Goal: Information Seeking & Learning: Learn about a topic

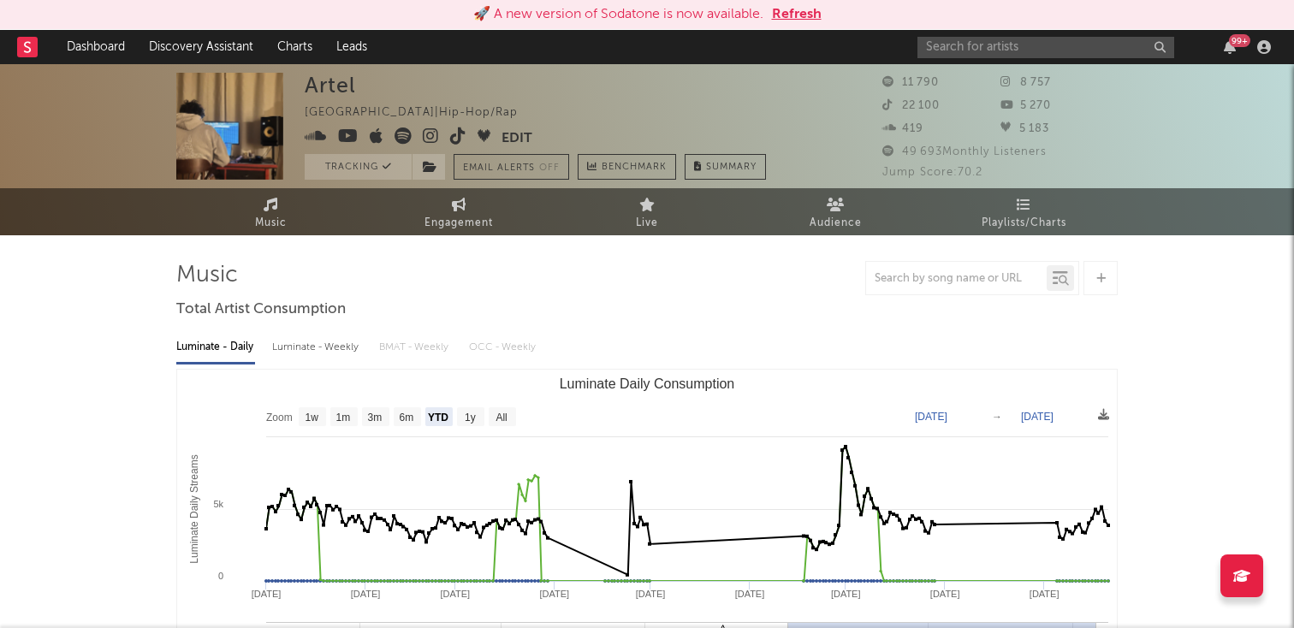
select select "YTD"
click at [788, 10] on button "Refresh" at bounding box center [797, 14] width 50 height 21
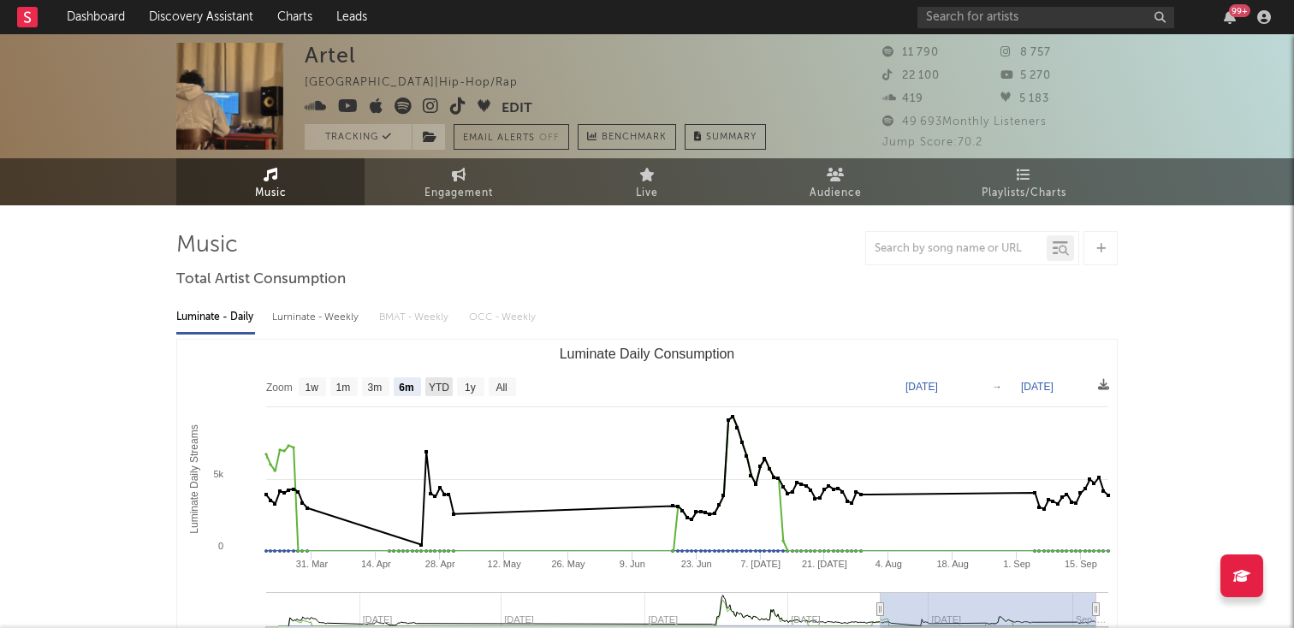
click at [431, 384] on text "YTD" at bounding box center [439, 388] width 21 height 12
select select "YTD"
type input "[DATE]"
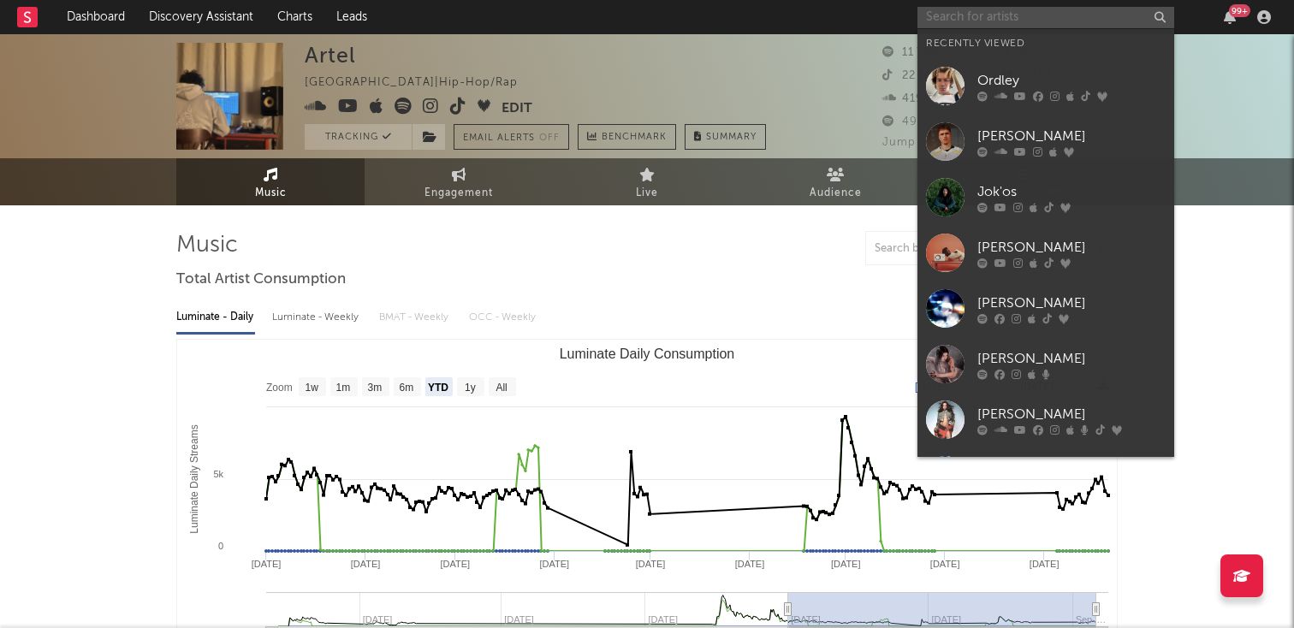
click at [952, 14] on input "text" at bounding box center [1045, 17] width 257 height 21
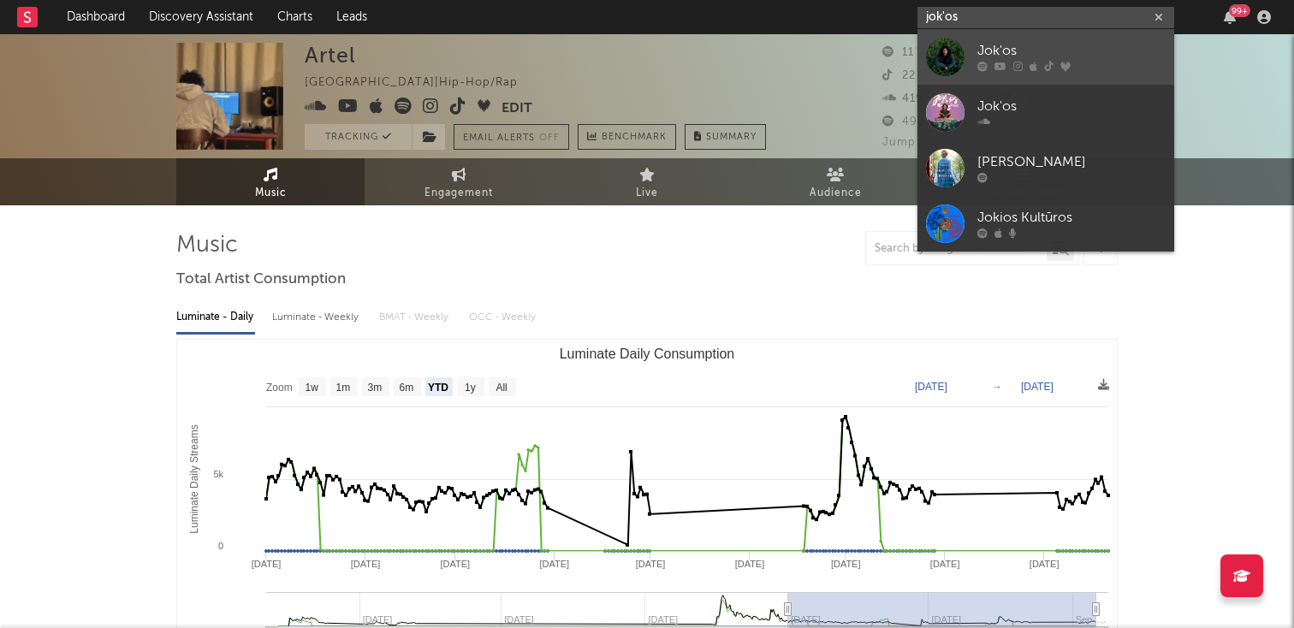
type input "jok'os"
click at [982, 52] on div "Jok'os" at bounding box center [1071, 51] width 188 height 21
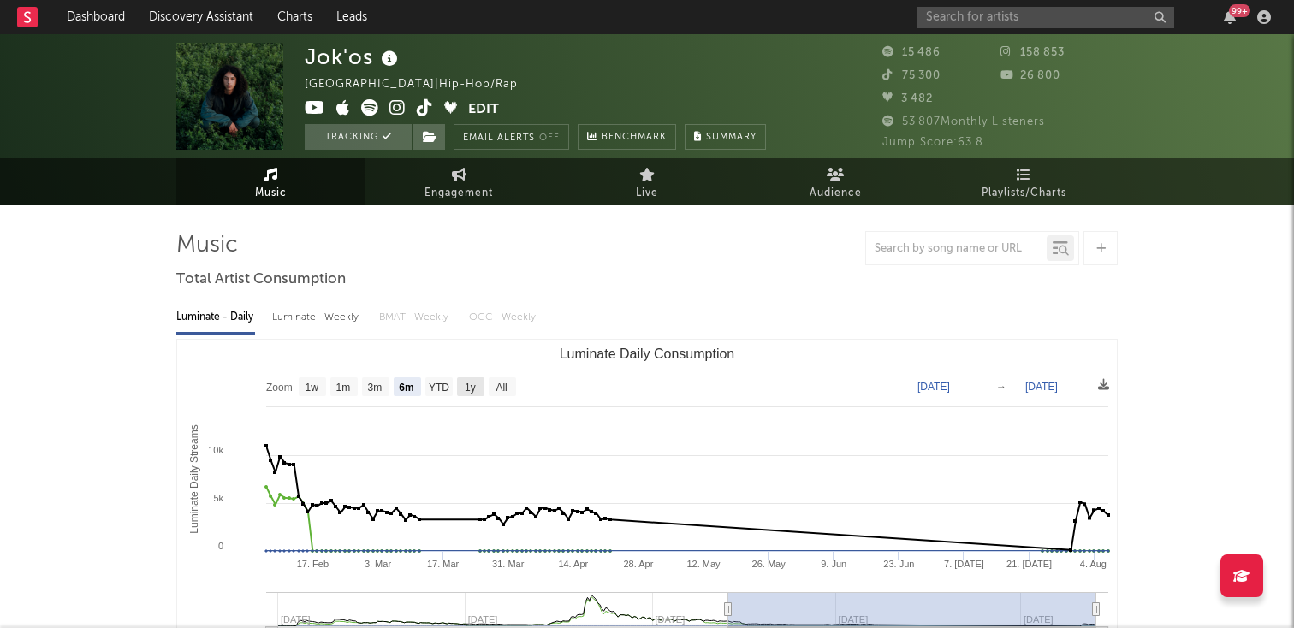
click at [469, 385] on text "1y" at bounding box center [470, 388] width 11 height 12
select select "1y"
type input "[DATE]"
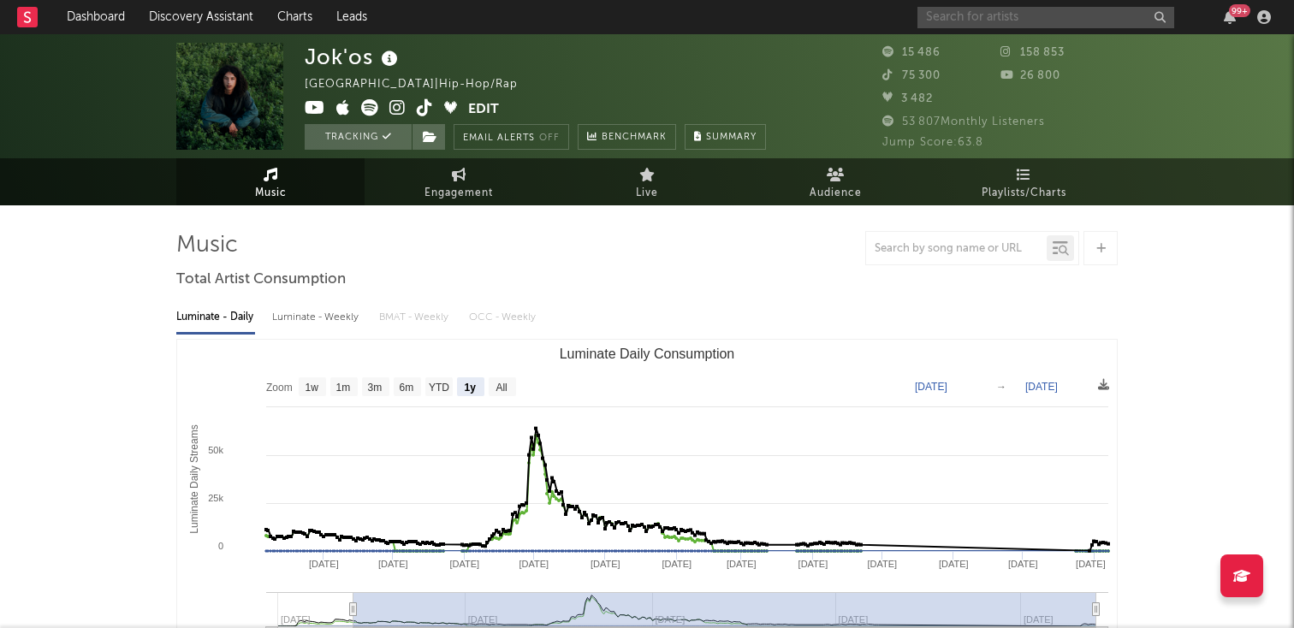
click at [969, 24] on input "text" at bounding box center [1045, 17] width 257 height 21
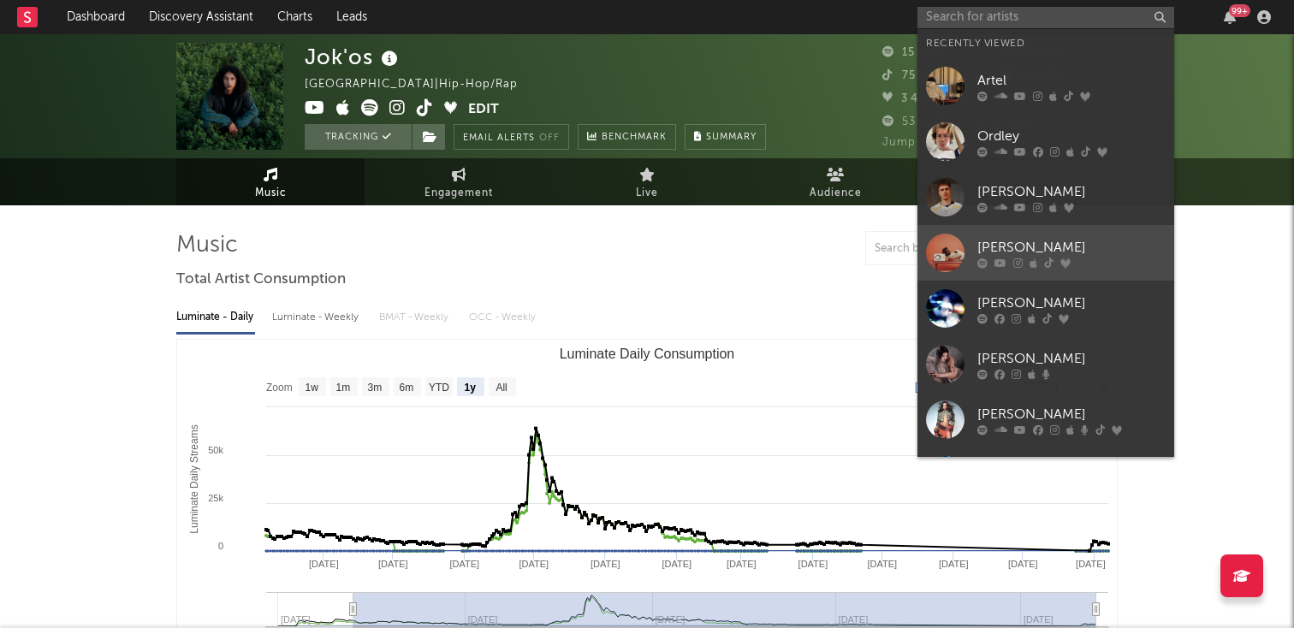
click at [1041, 237] on div "[PERSON_NAME]" at bounding box center [1071, 247] width 188 height 21
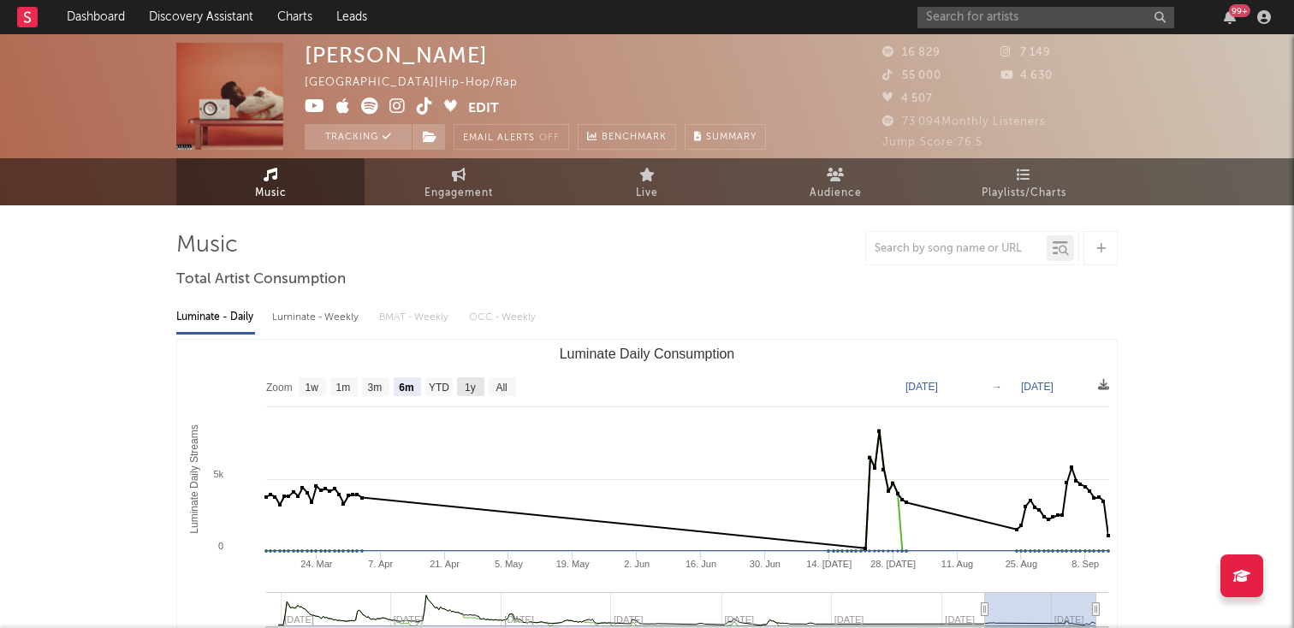
click at [477, 383] on rect "Luminate Daily Consumption" at bounding box center [470, 386] width 27 height 19
select select "1y"
type input "[DATE]"
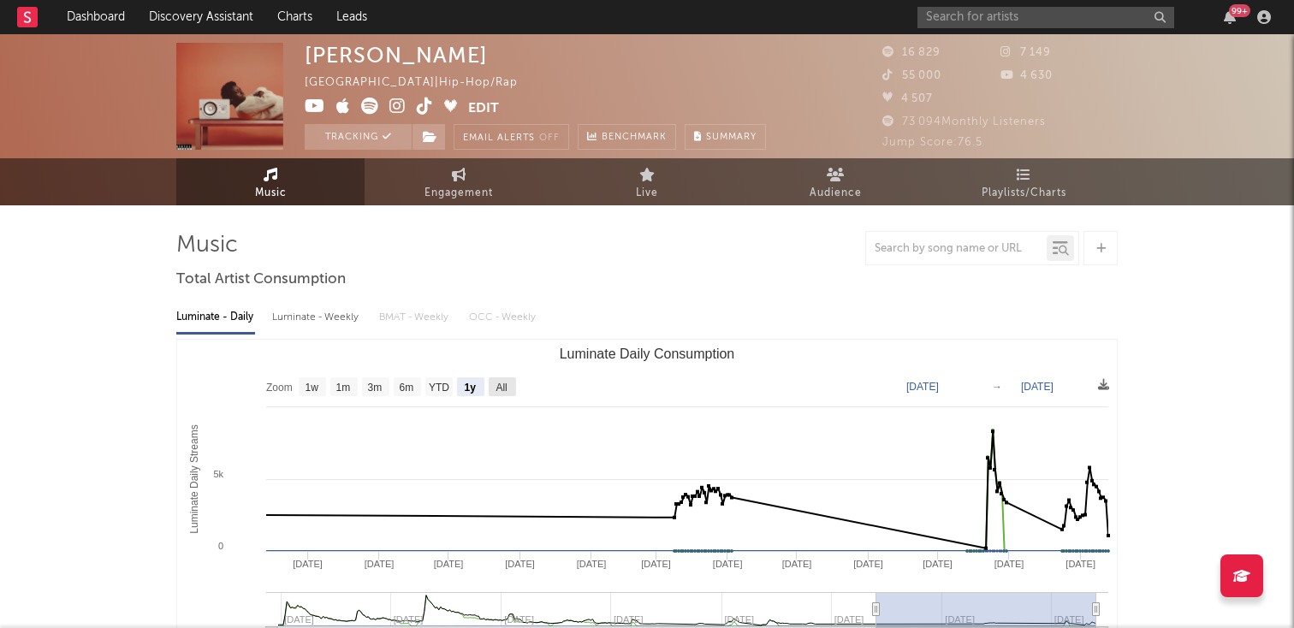
click at [509, 382] on rect "Luminate Daily Consumption" at bounding box center [502, 386] width 27 height 19
select select "All"
type input "[DATE]"
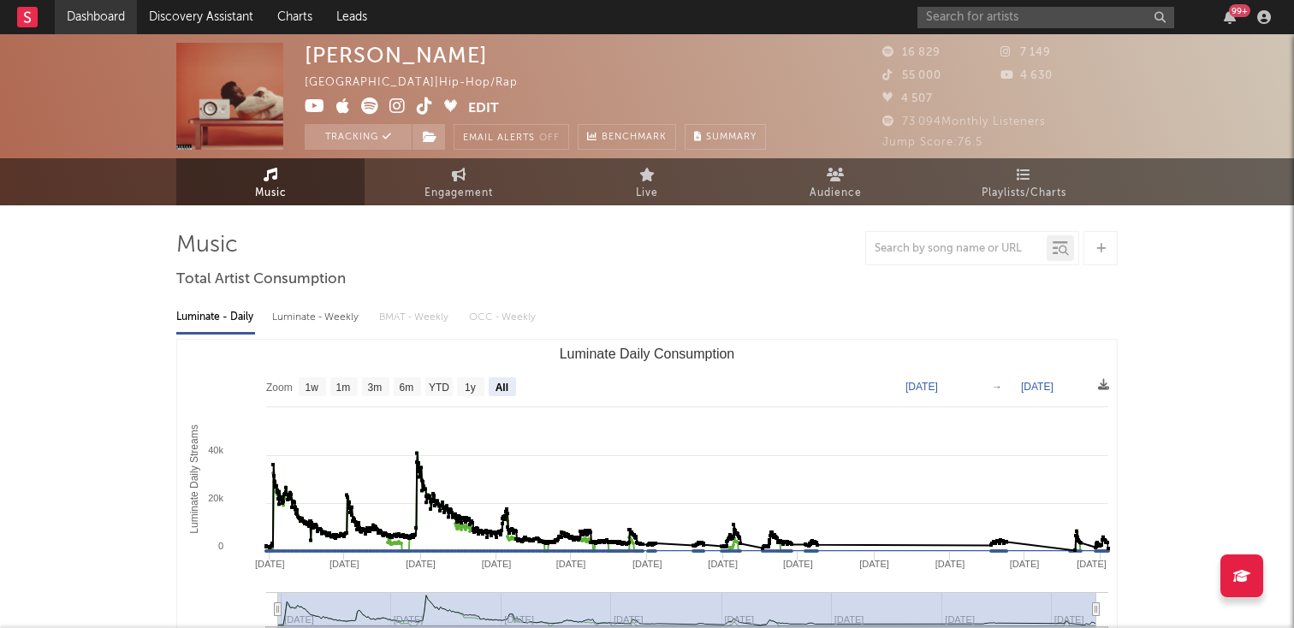
click at [105, 21] on link "Dashboard" at bounding box center [96, 17] width 82 height 34
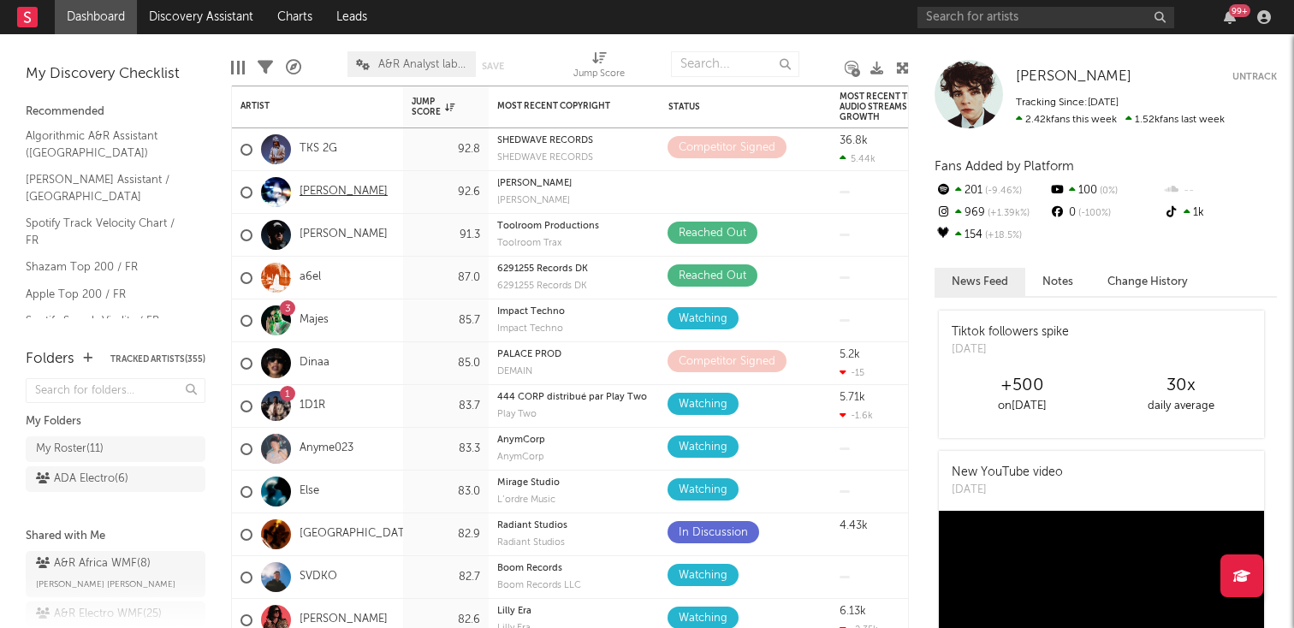
click at [324, 187] on link "[PERSON_NAME]" at bounding box center [343, 192] width 88 height 15
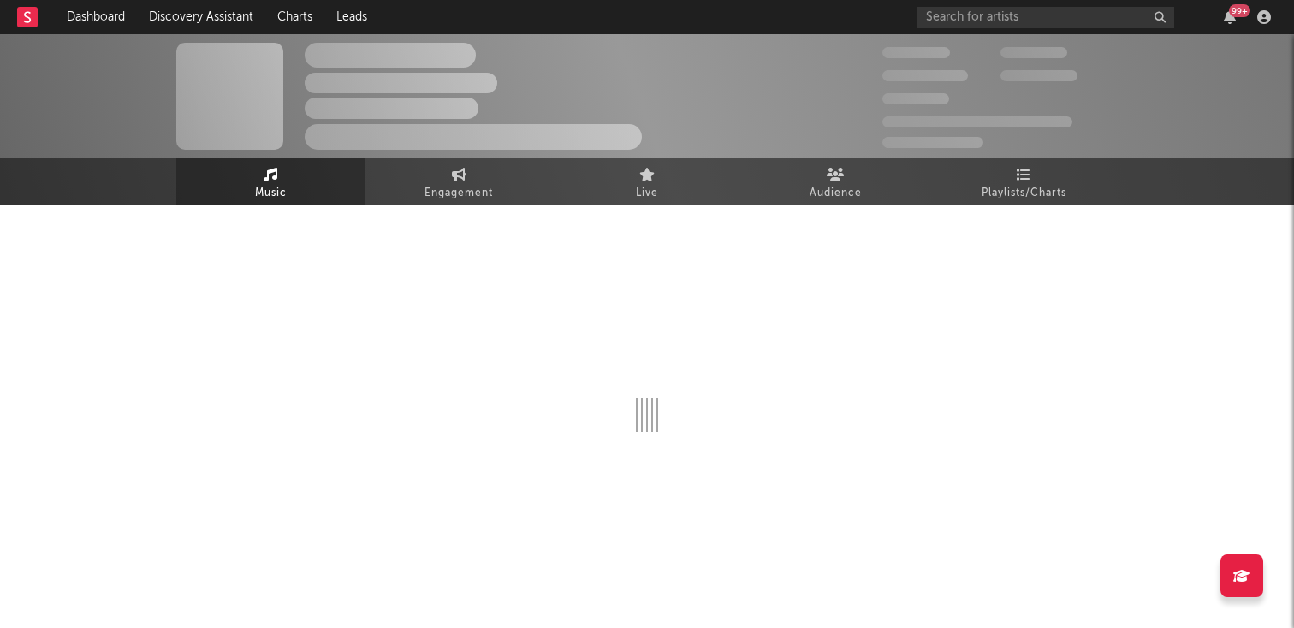
select select "1w"
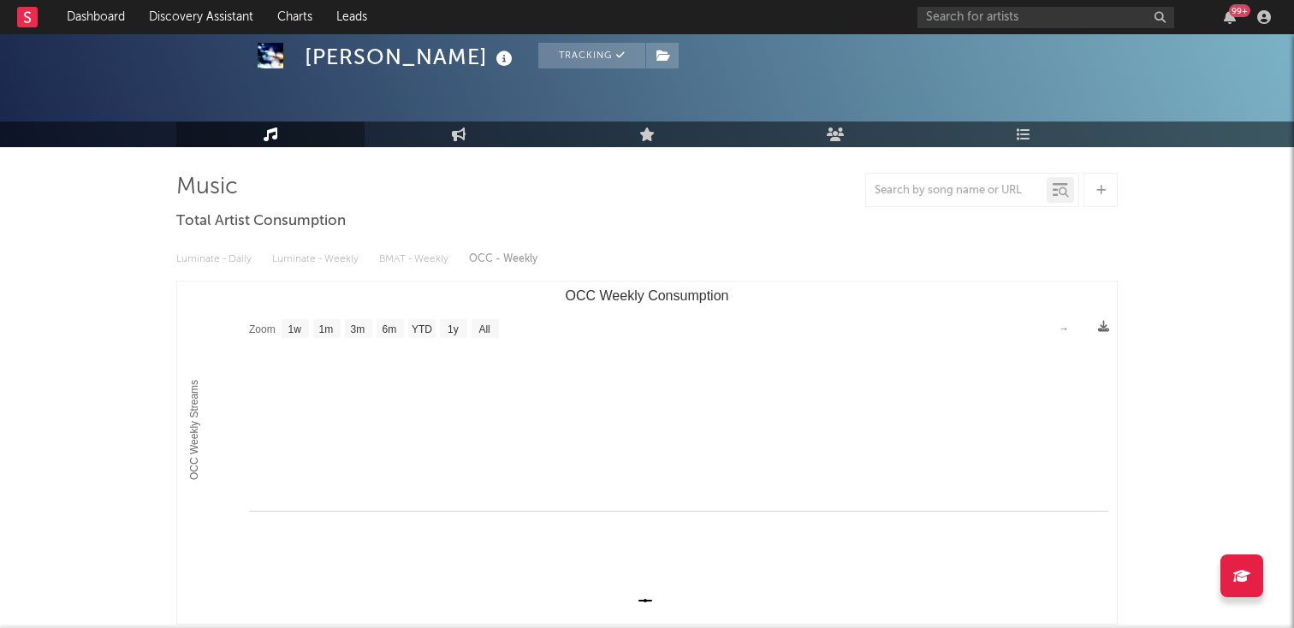
scroll to position [80, 0]
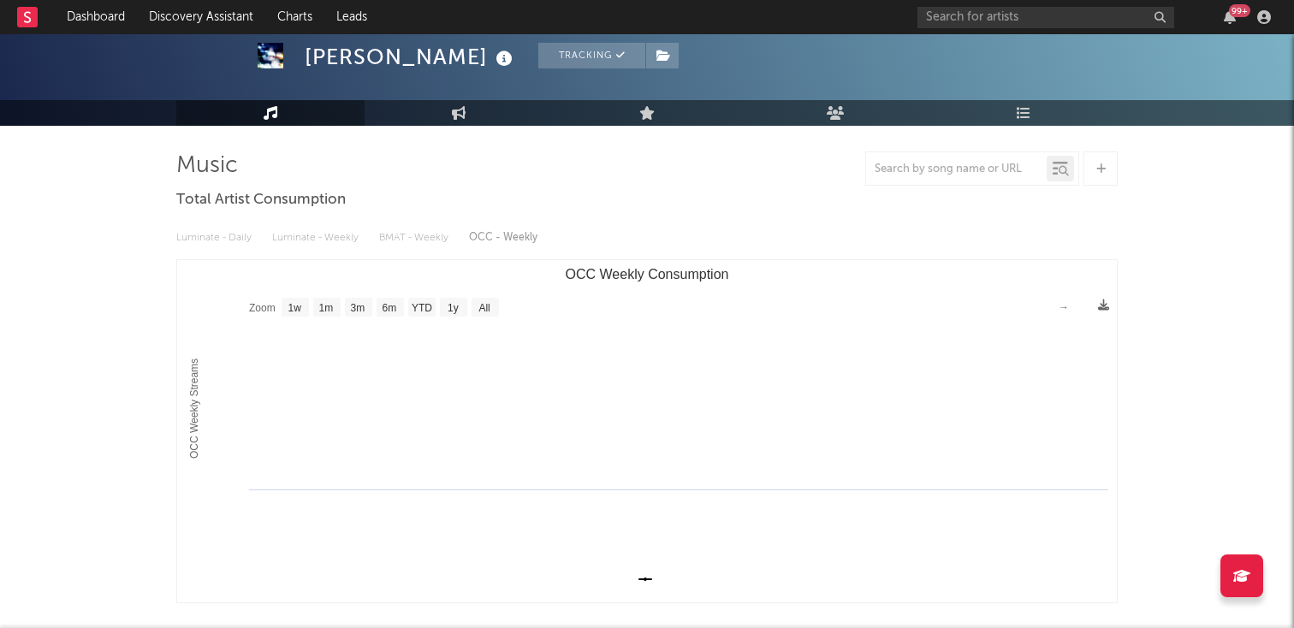
click at [477, 321] on rect "OCC Weekly Consumption" at bounding box center [646, 431] width 939 height 342
click at [480, 305] on text "All" at bounding box center [483, 308] width 11 height 12
select select "All"
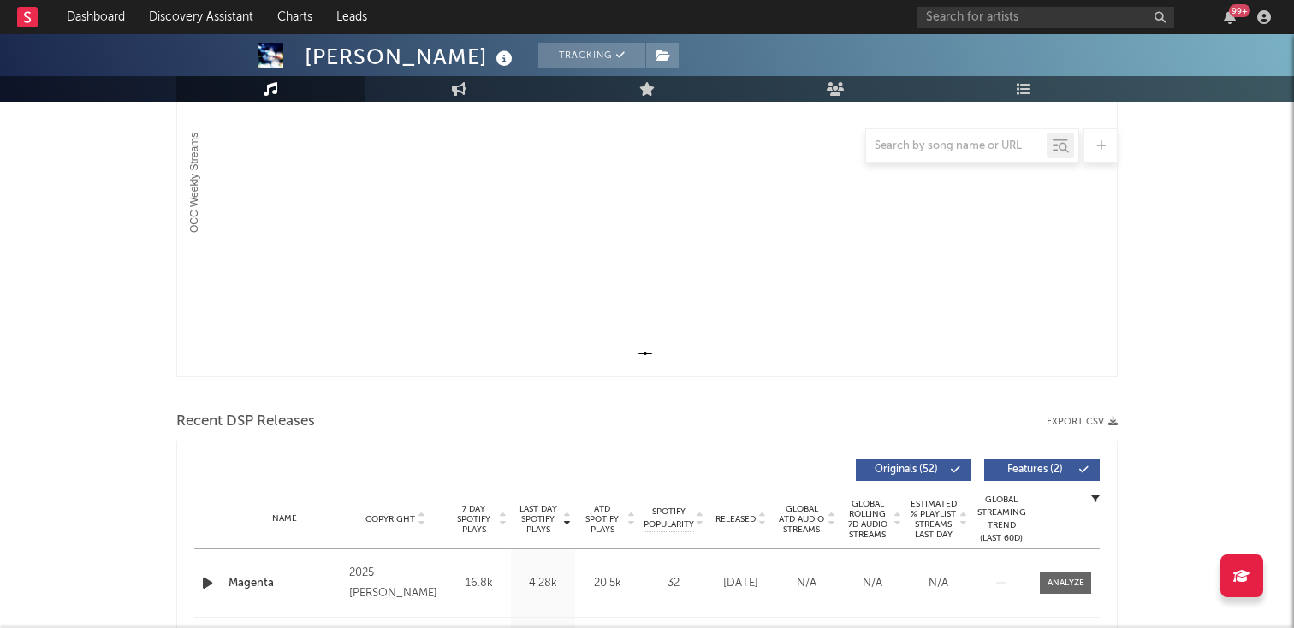
scroll to position [0, 0]
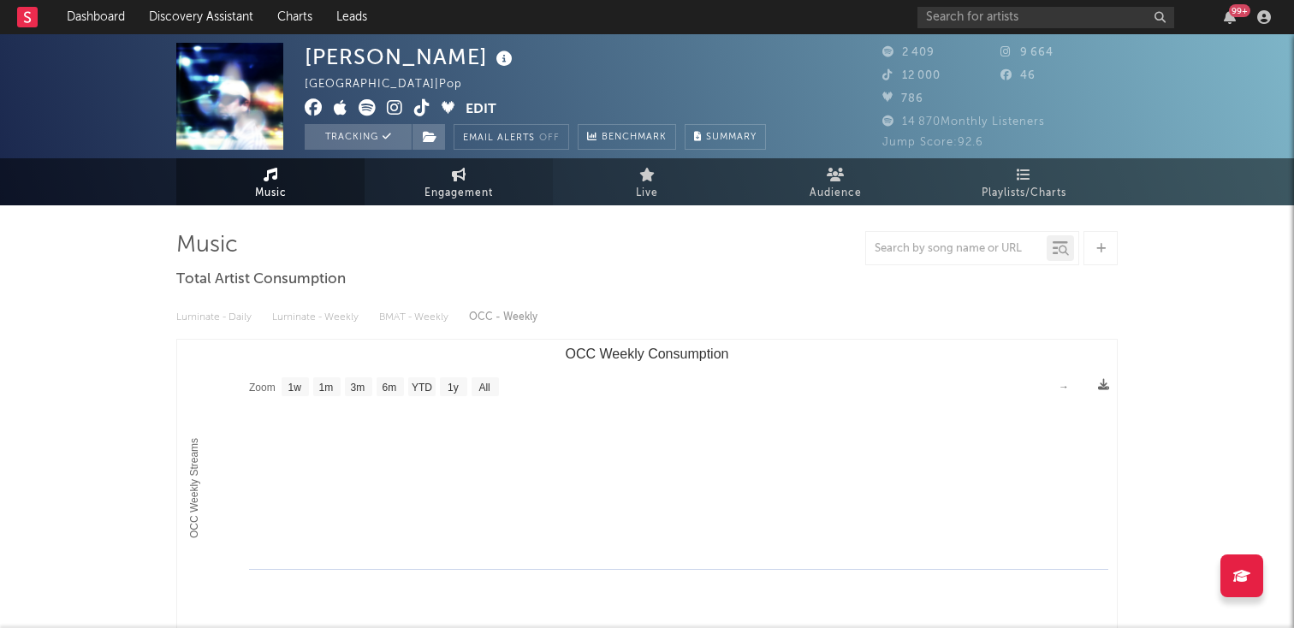
click at [491, 204] on link "Engagement" at bounding box center [459, 181] width 188 height 47
select select "1w"
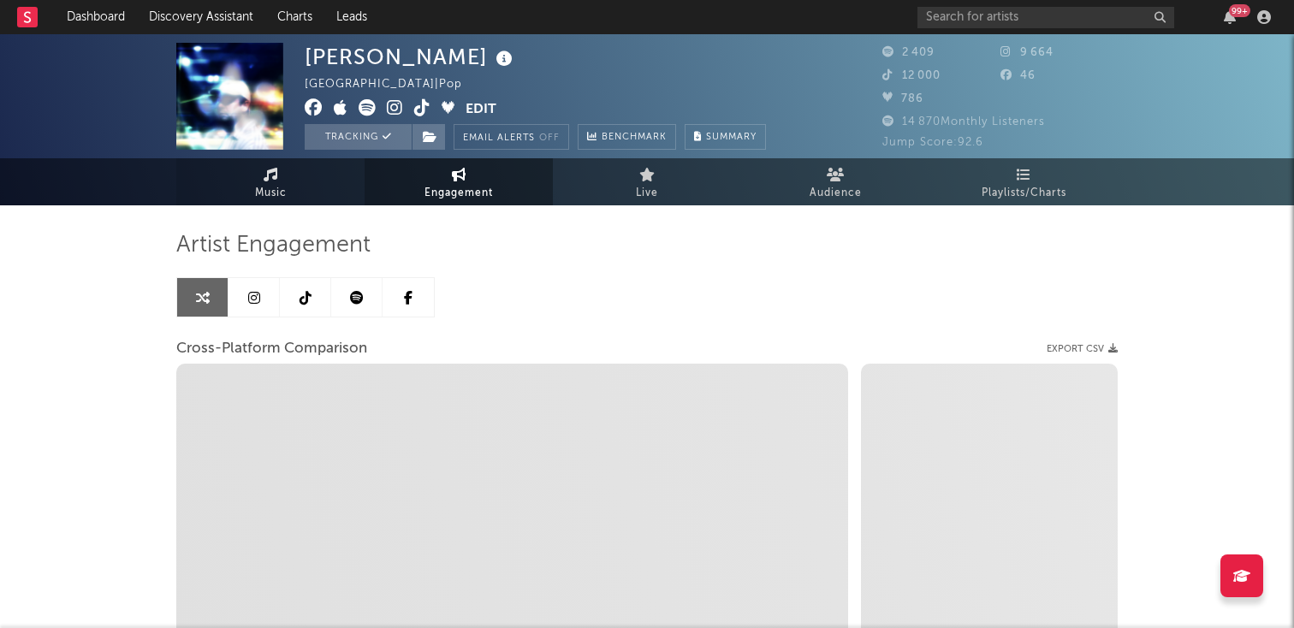
click at [330, 175] on link "Music" at bounding box center [270, 181] width 188 height 47
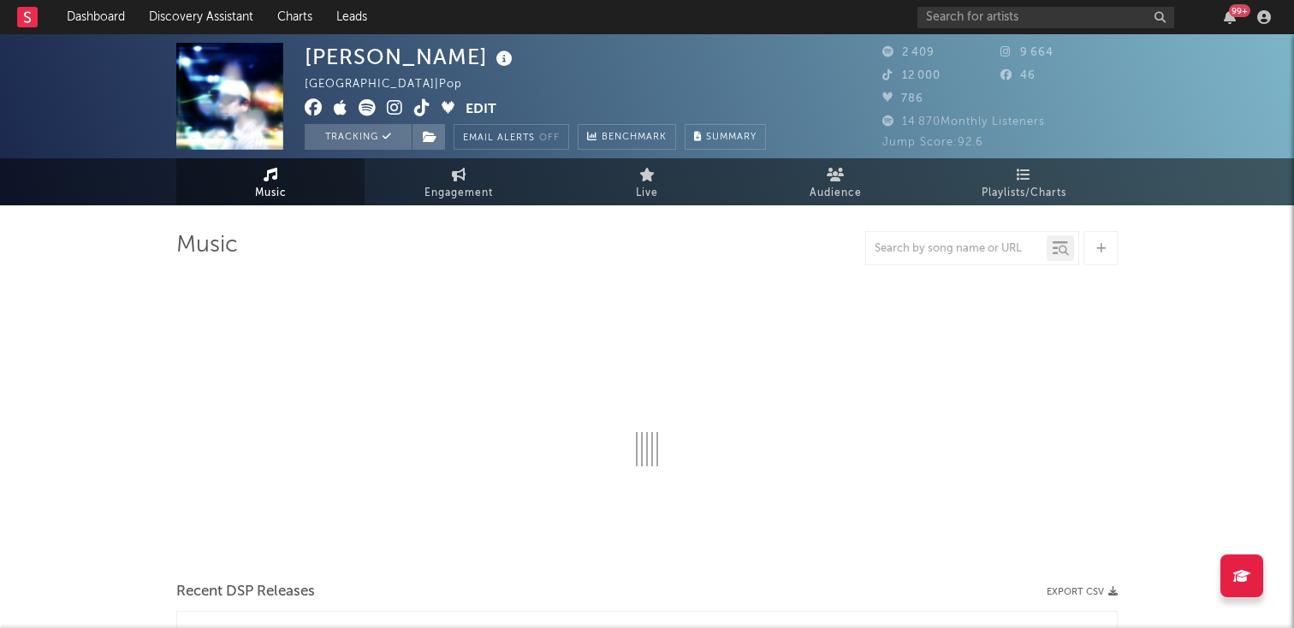
select select "1w"
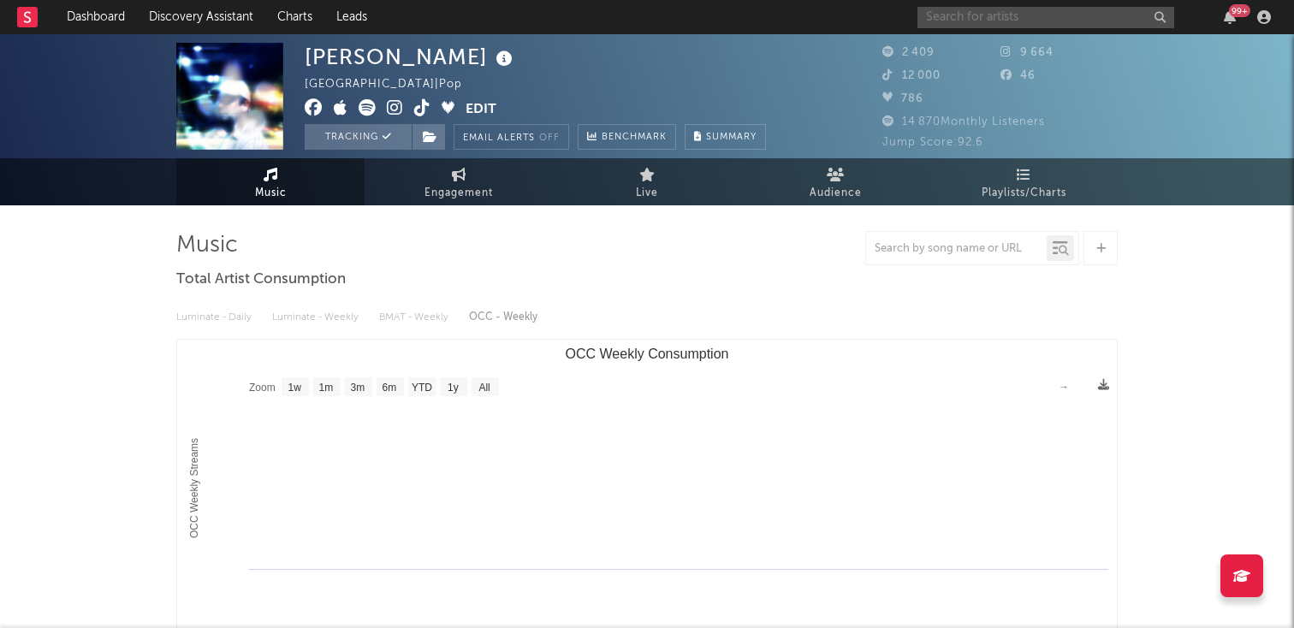
click at [941, 14] on input "text" at bounding box center [1045, 17] width 257 height 21
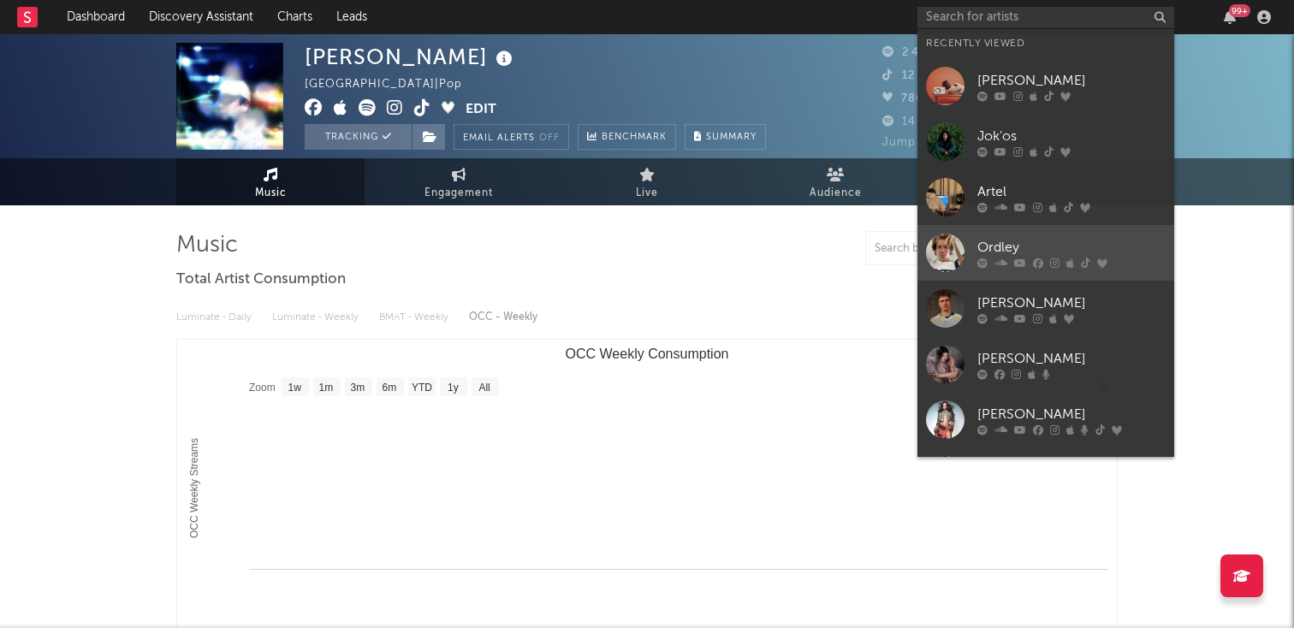
click at [1042, 243] on div "Ordley" at bounding box center [1071, 247] width 188 height 21
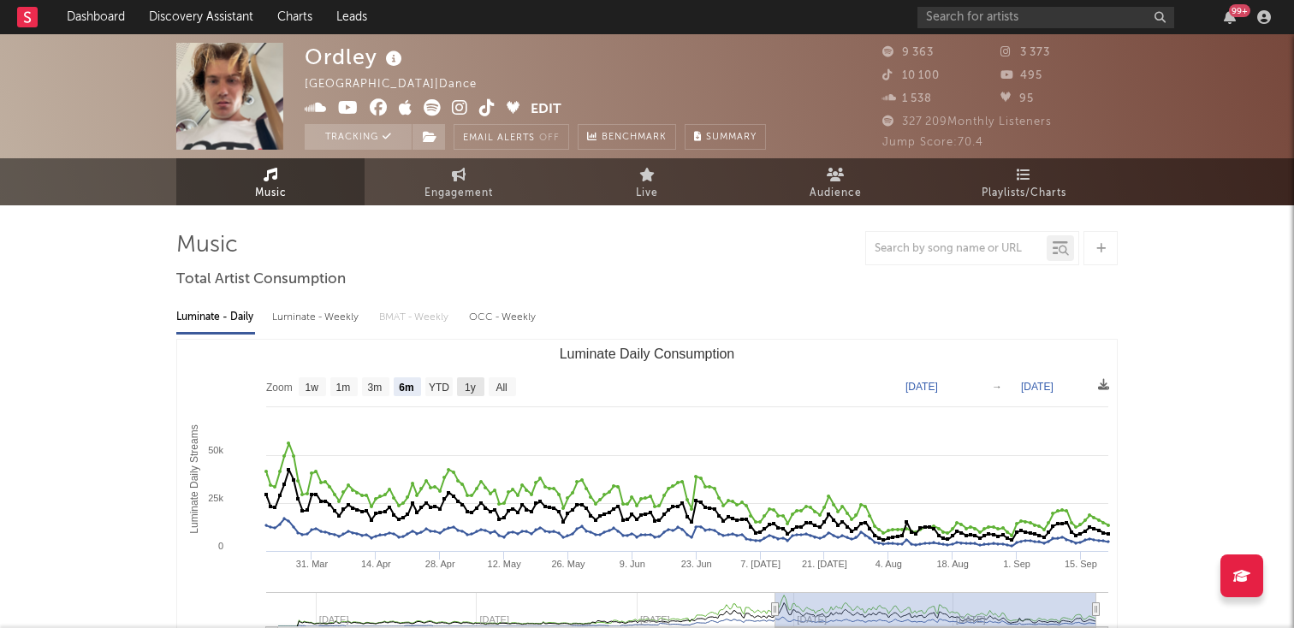
click at [447, 388] on text "YTD" at bounding box center [439, 388] width 21 height 12
select select "YTD"
type input "[DATE]"
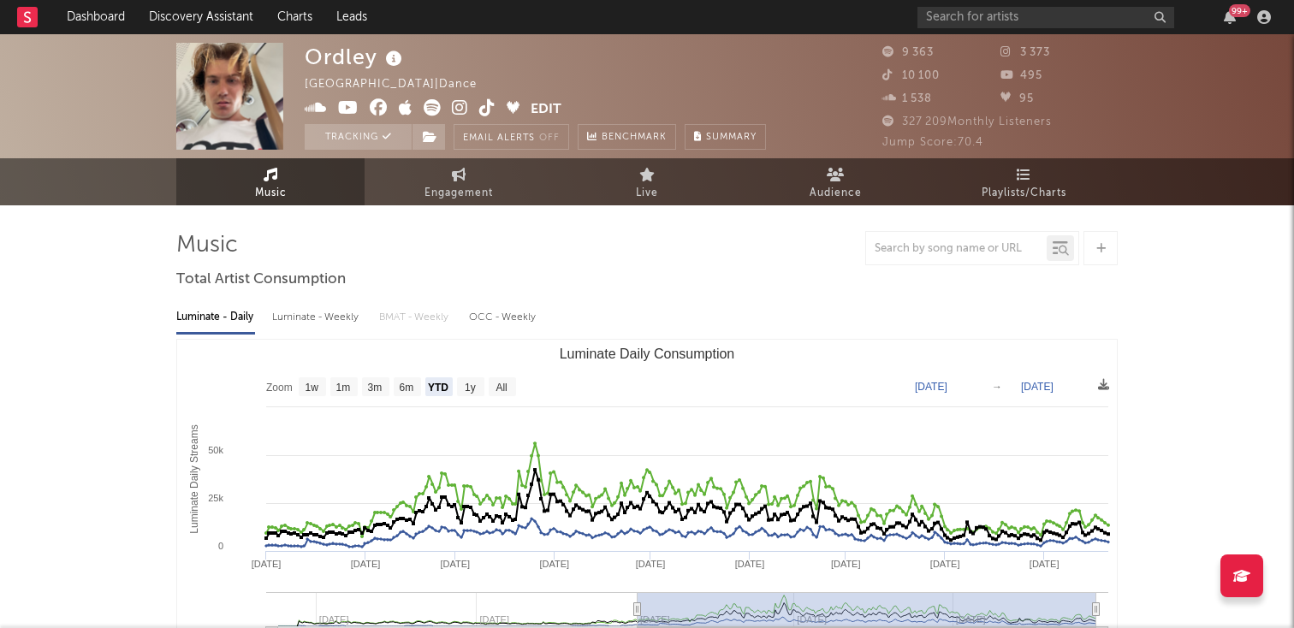
click at [488, 395] on rect "Luminate Daily Consumption" at bounding box center [646, 511] width 939 height 342
click at [501, 395] on rect "Luminate Daily Consumption" at bounding box center [502, 386] width 27 height 19
select select "All"
type input "[DATE]"
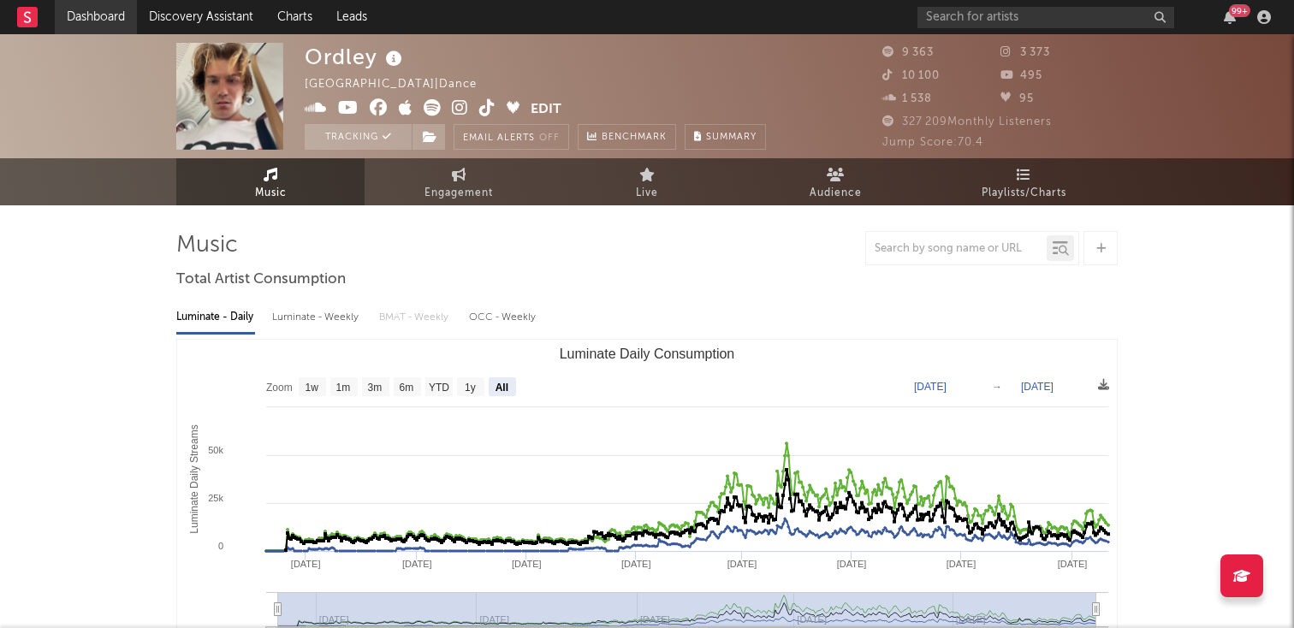
click at [95, 3] on link "Dashboard" at bounding box center [96, 17] width 82 height 34
